Goal: Transaction & Acquisition: Book appointment/travel/reservation

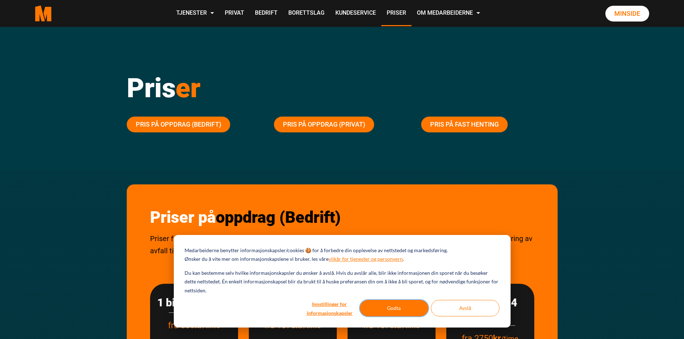
click at [389, 306] on button "Godta" at bounding box center [394, 308] width 69 height 17
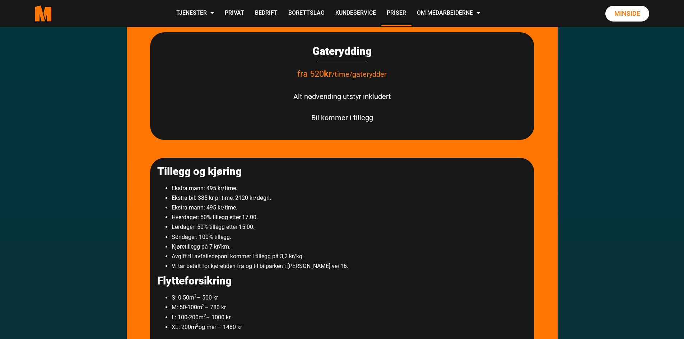
scroll to position [395, 0]
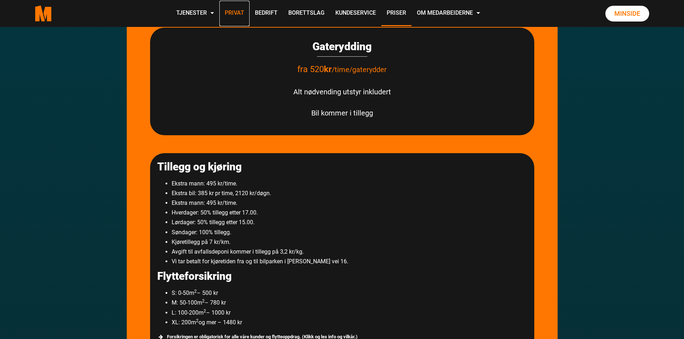
click at [235, 11] on link "Privat" at bounding box center [234, 14] width 30 height 26
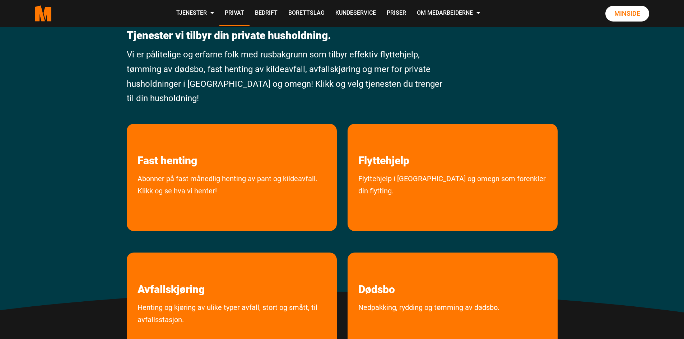
scroll to position [72, 0]
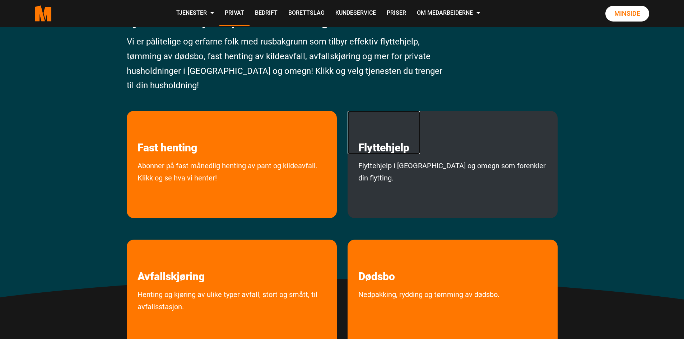
click at [383, 149] on link "Flyttehjelp" at bounding box center [384, 132] width 73 height 43
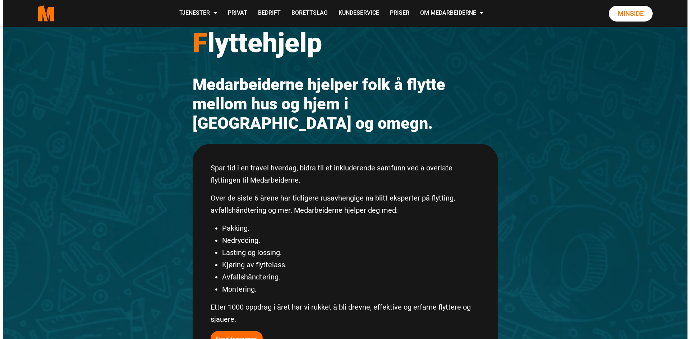
scroll to position [36, 0]
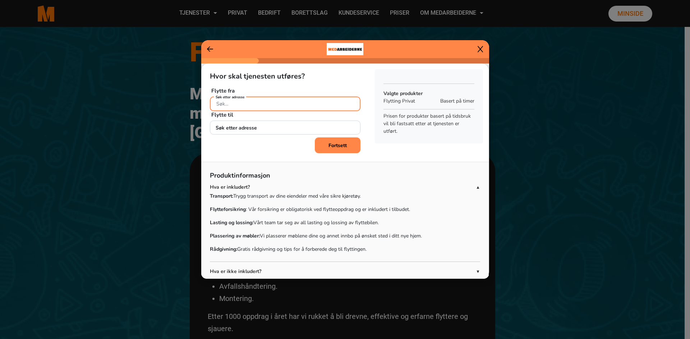
click at [227, 106] on input "Søk etter adresse" at bounding box center [285, 104] width 151 height 15
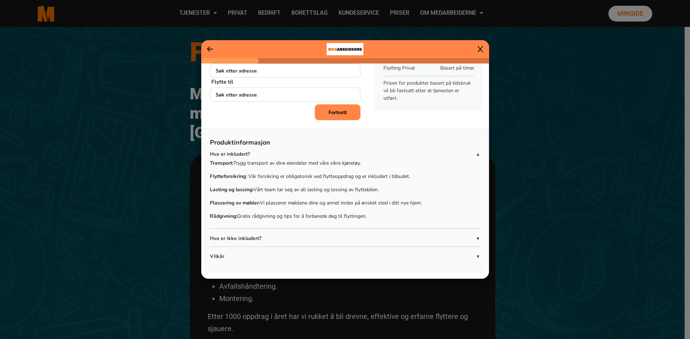
click at [374, 239] on p "Hva er ikke inkludert?" at bounding box center [343, 239] width 266 height 8
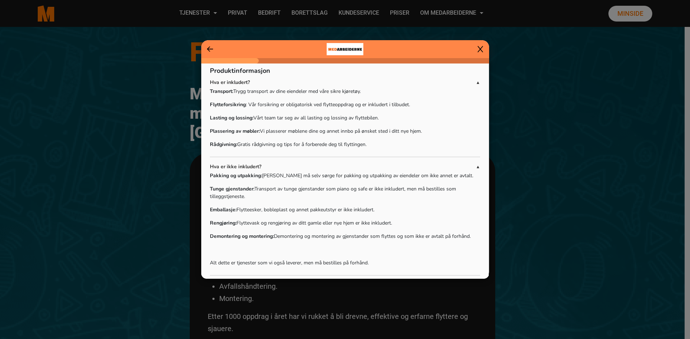
scroll to position [134, 0]
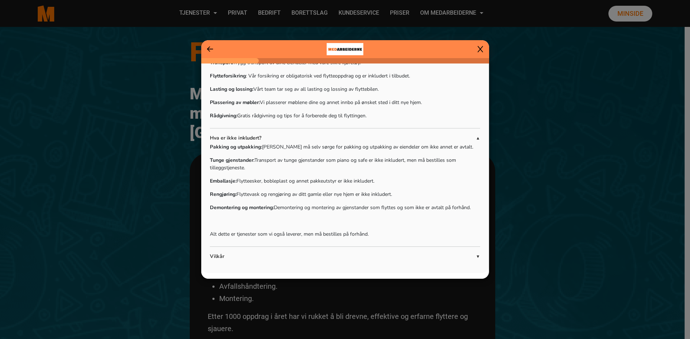
click at [217, 253] on p "Vilkår" at bounding box center [343, 257] width 266 height 8
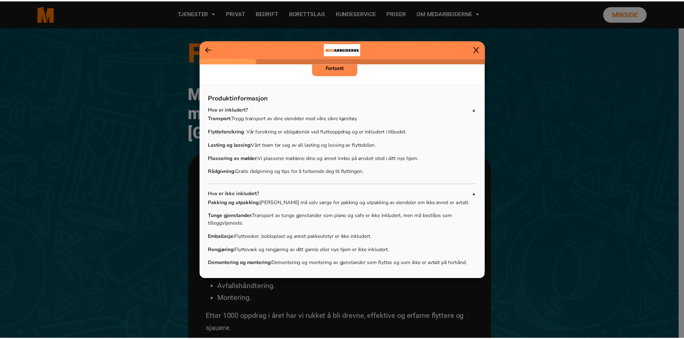
scroll to position [62, 0]
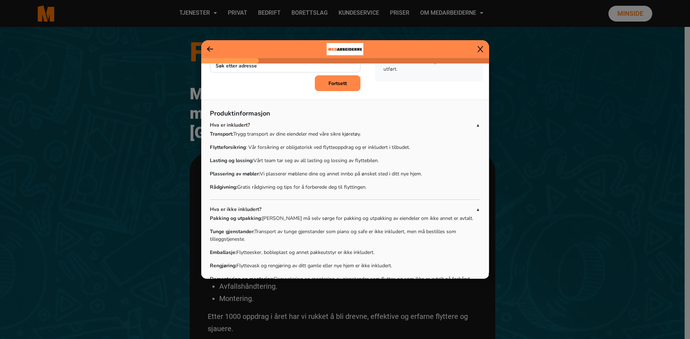
click at [480, 49] on icon at bounding box center [479, 49] width 5 height 6
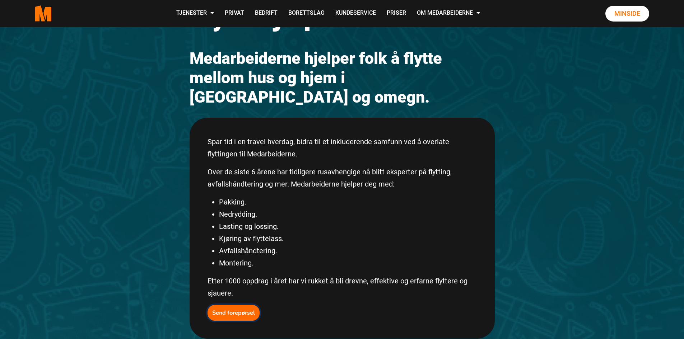
scroll to position [72, 0]
